Goal: Information Seeking & Learning: Learn about a topic

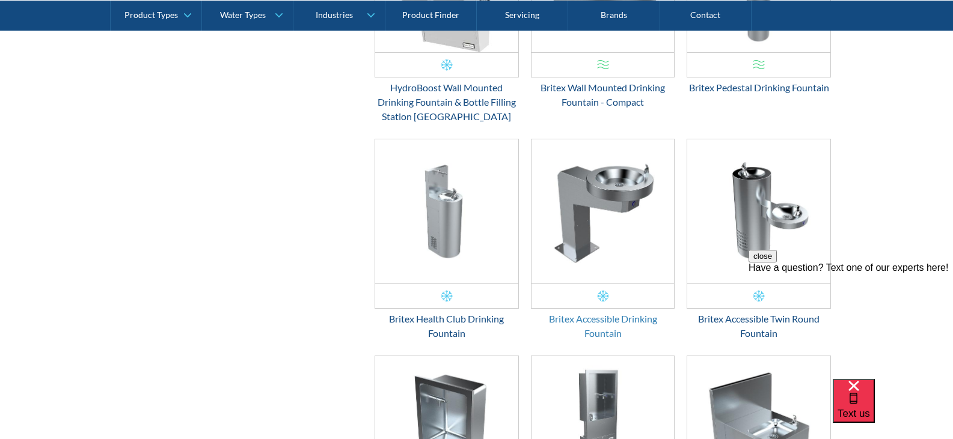
scroll to position [1262, 0]
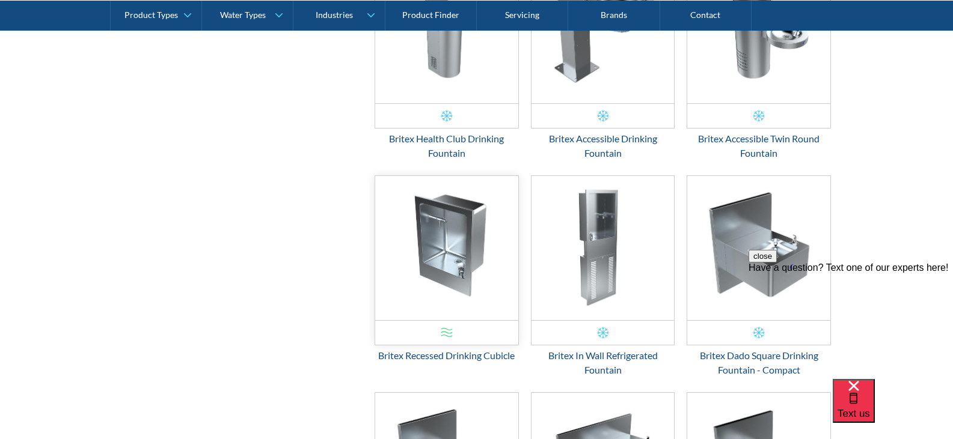
click at [477, 252] on img "Email Form 3" at bounding box center [446, 248] width 143 height 144
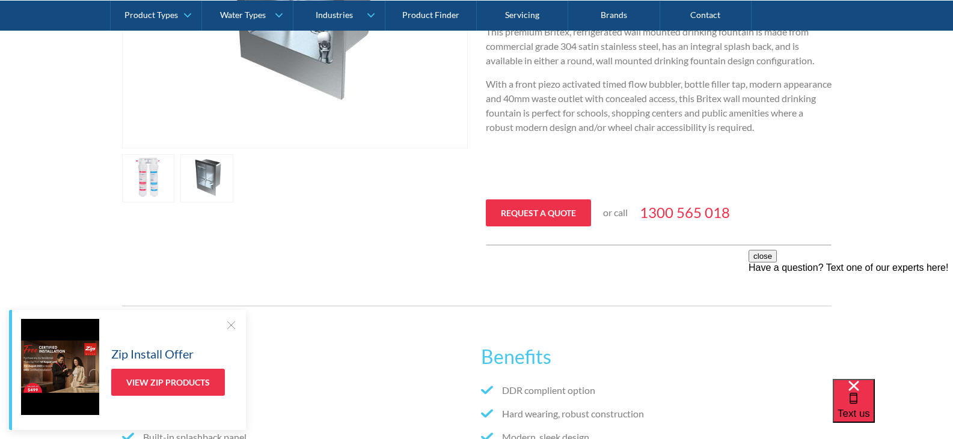
scroll to position [301, 0]
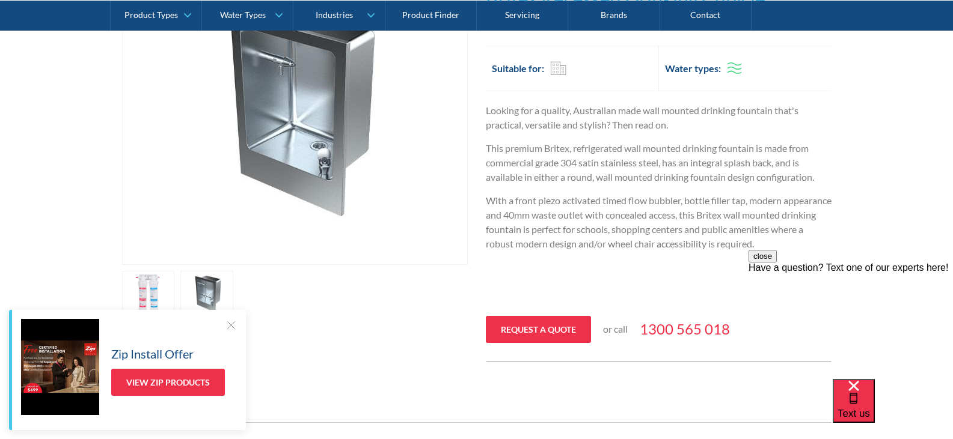
click at [153, 296] on link "open lightbox" at bounding box center [148, 295] width 53 height 48
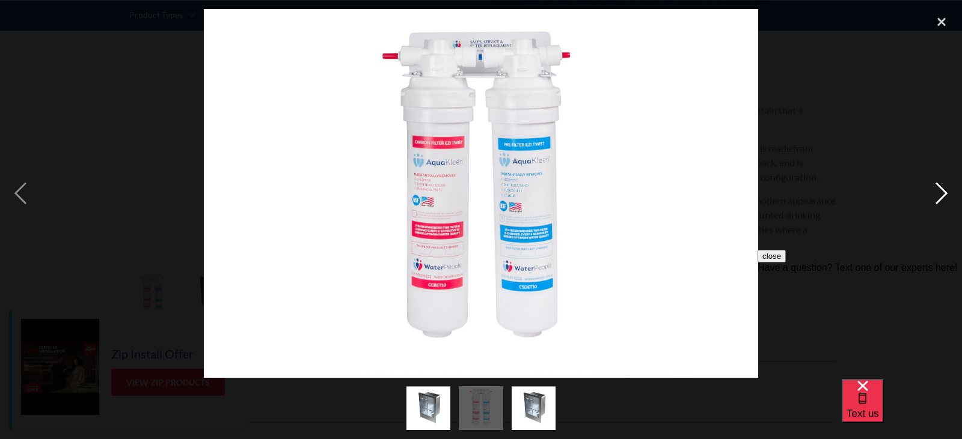
click at [943, 201] on div "next image" at bounding box center [941, 193] width 41 height 369
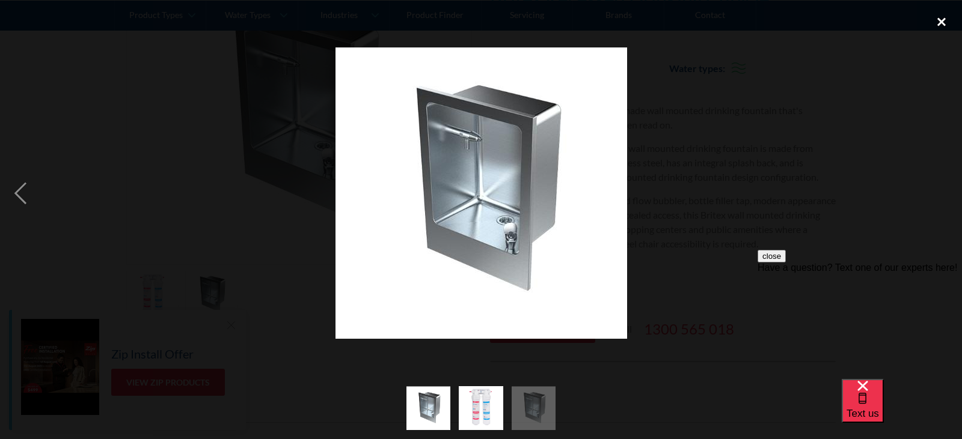
click at [941, 19] on div "close lightbox" at bounding box center [941, 22] width 41 height 26
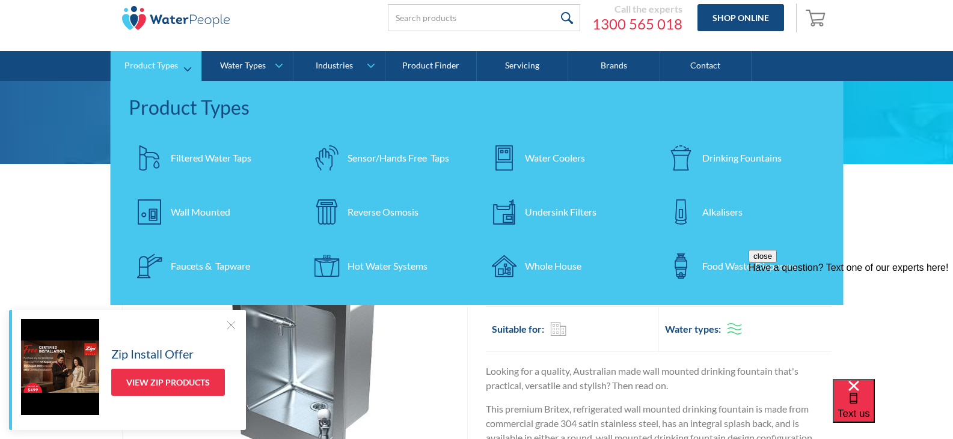
scroll to position [60, 0]
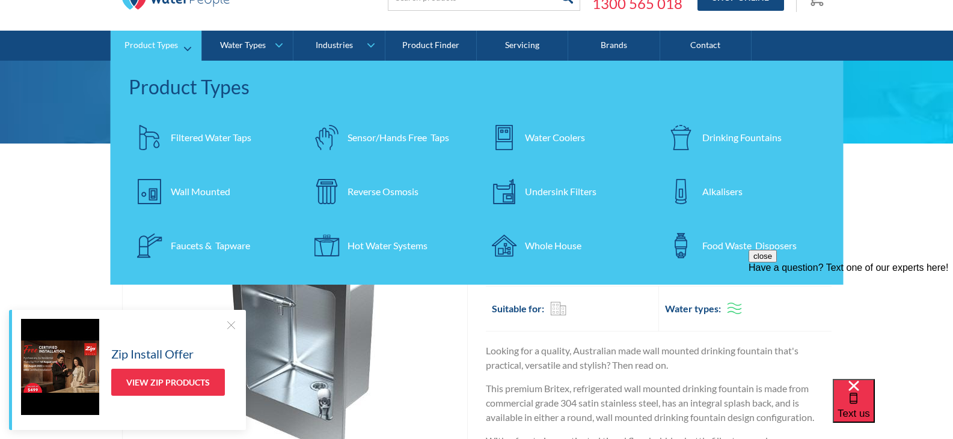
click at [188, 195] on div "Wall Mounted" at bounding box center [201, 192] width 60 height 14
click at [193, 248] on div "Faucets & Tapware" at bounding box center [210, 246] width 79 height 14
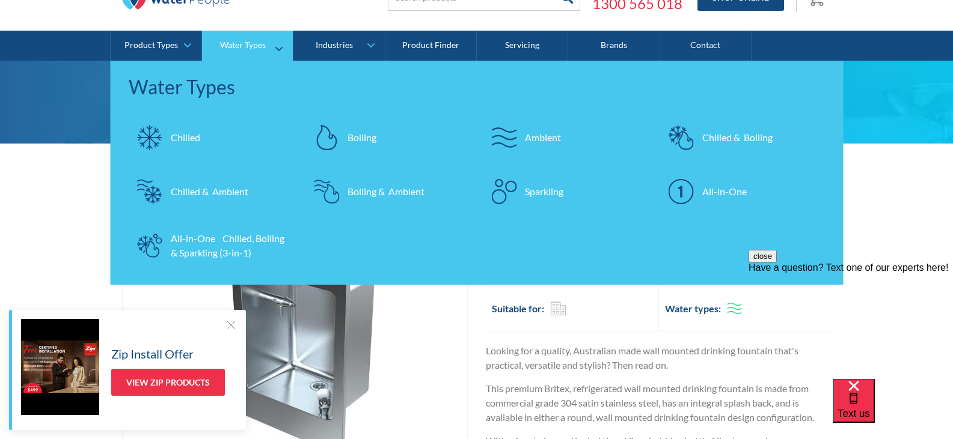
click at [213, 195] on div "Chilled & Ambient" at bounding box center [210, 192] width 78 height 14
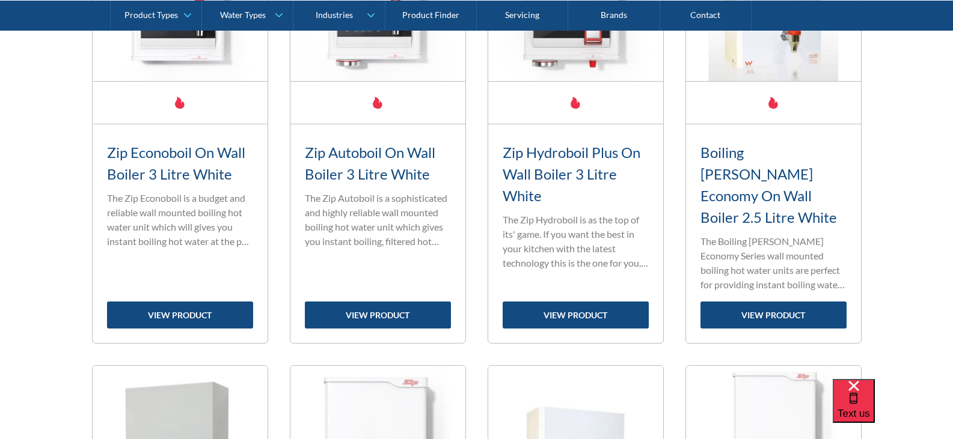
scroll to position [601, 0]
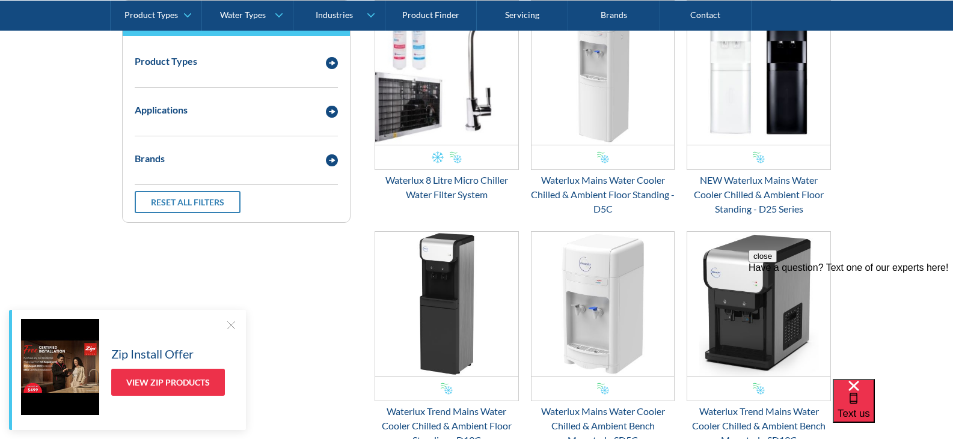
scroll to position [180, 0]
